Goal: Register for event/course

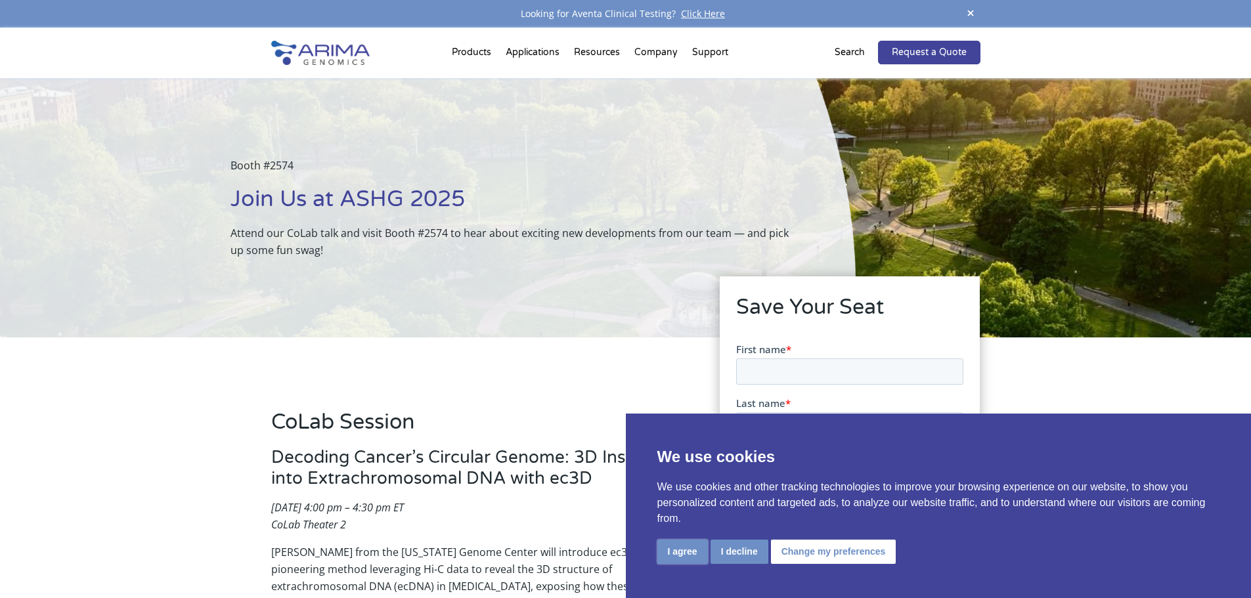
click at [685, 549] on button "I agree" at bounding box center [682, 552] width 51 height 24
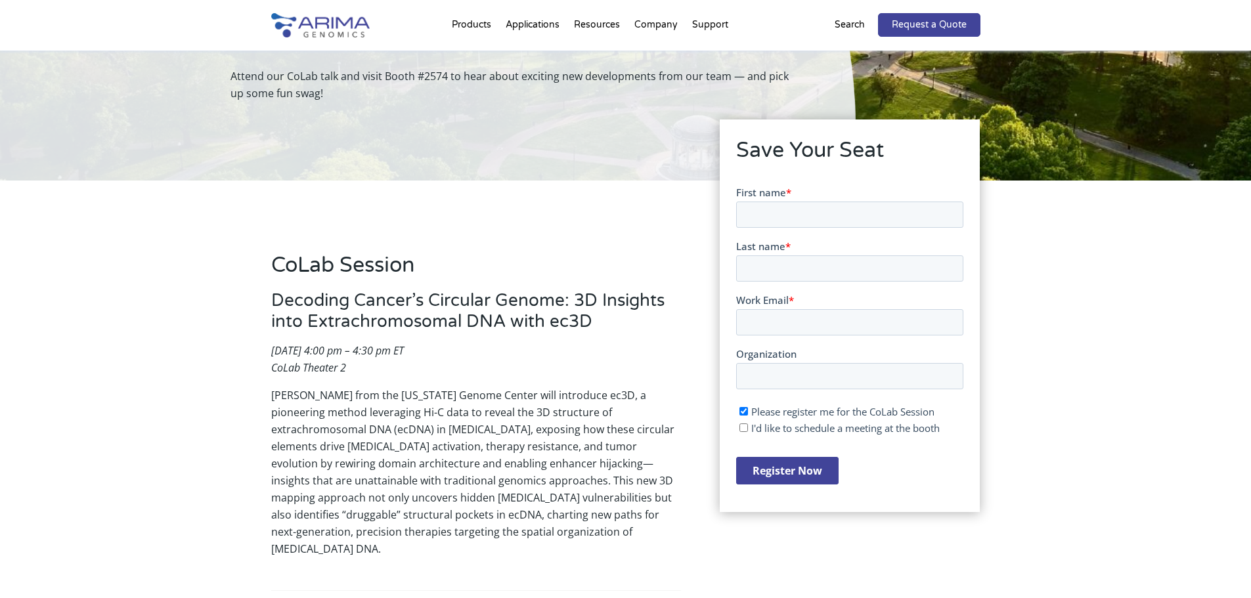
scroll to position [158, 0]
click at [789, 216] on input "First name *" at bounding box center [849, 213] width 227 height 26
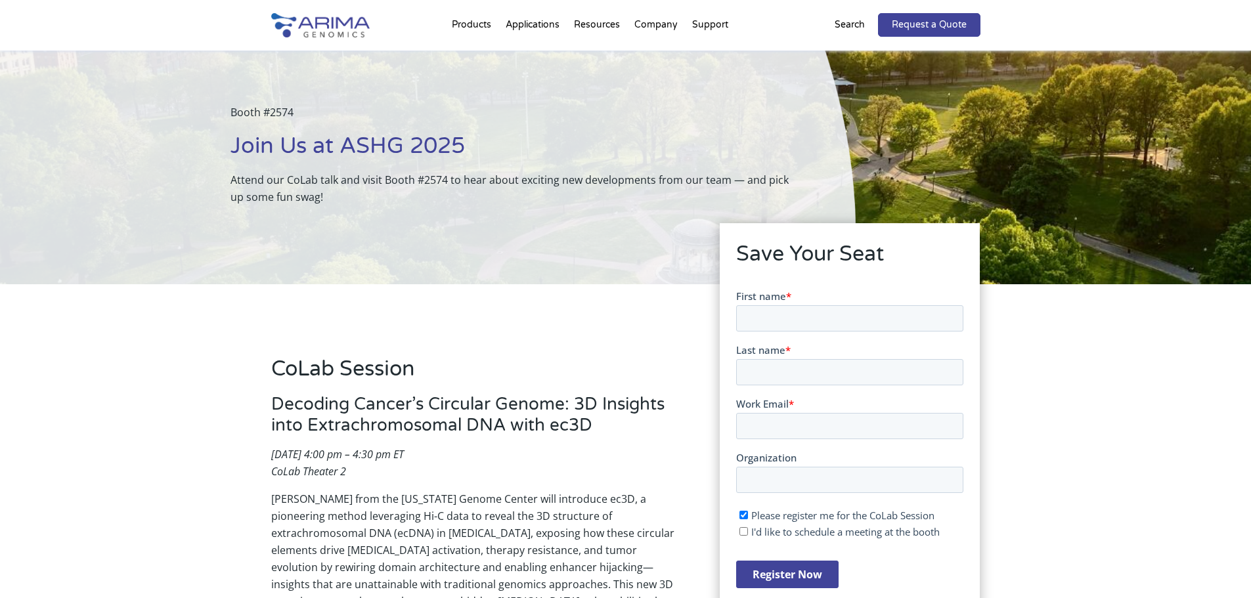
scroll to position [53, 0]
click at [866, 322] on input "First name *" at bounding box center [849, 318] width 227 height 26
type input "Sri"
type input "Tella"
click at [787, 433] on input "Work Email *" at bounding box center [849, 426] width 227 height 26
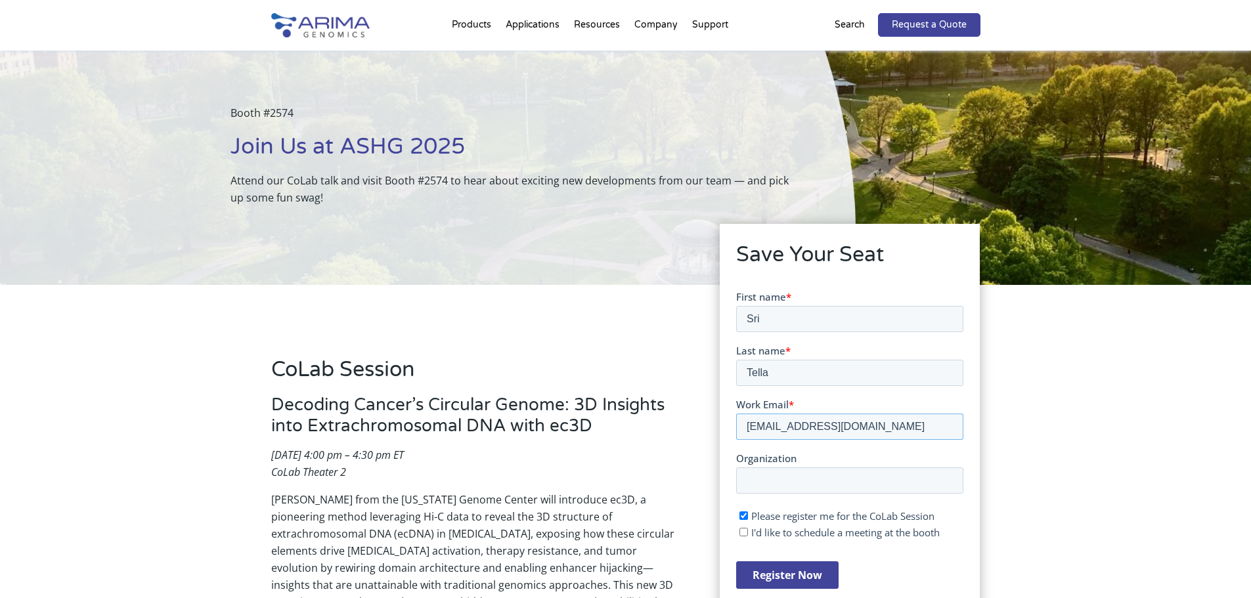
type input "[EMAIL_ADDRESS][DOMAIN_NAME]"
click at [808, 488] on input "Organization" at bounding box center [849, 480] width 227 height 26
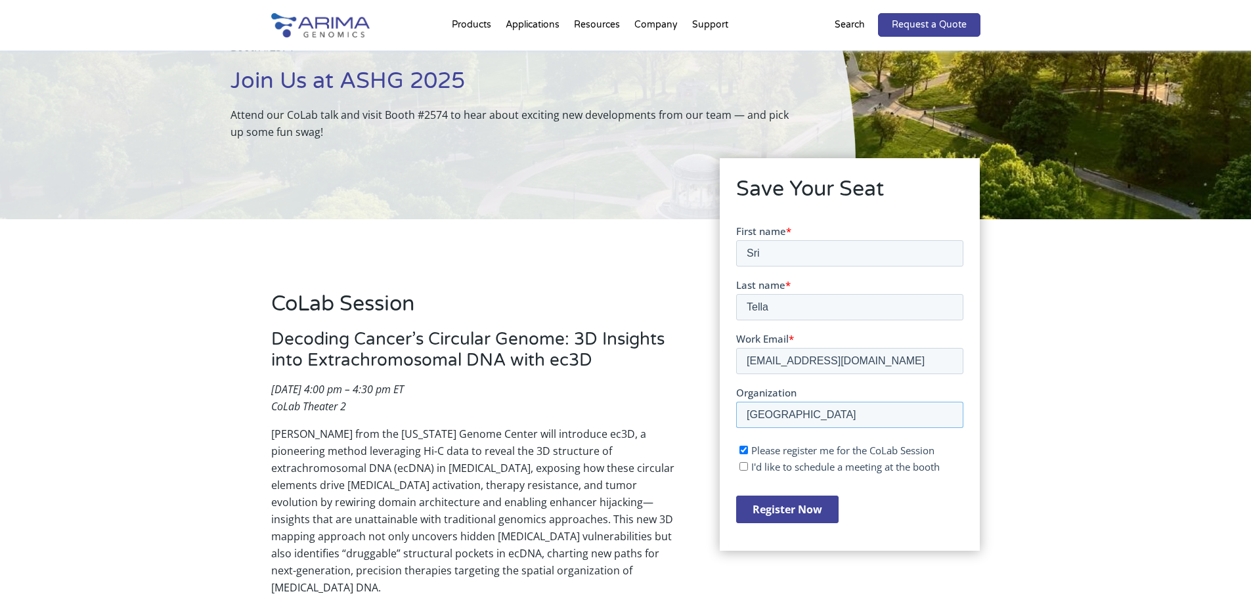
type input "[GEOGRAPHIC_DATA]"
click at [796, 508] on input "Register Now" at bounding box center [787, 509] width 102 height 28
